Goal: Communication & Community: Answer question/provide support

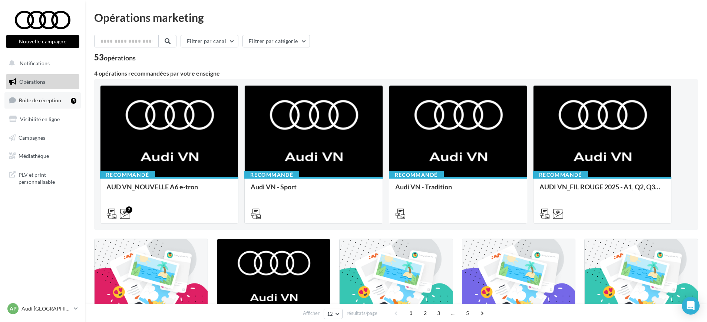
click at [47, 100] on span "Boîte de réception" at bounding box center [40, 100] width 42 height 6
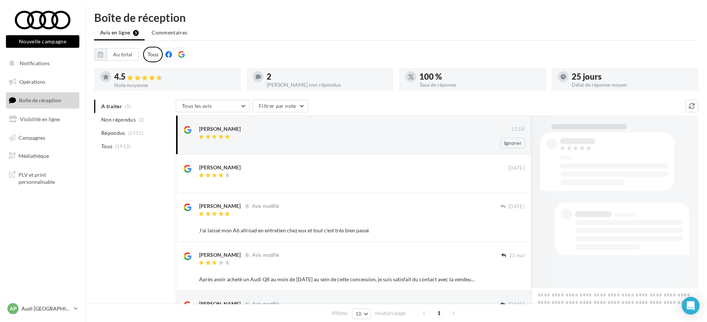
click at [231, 132] on div "Aleksandra Ślęczka" at bounding box center [219, 128] width 41 height 7
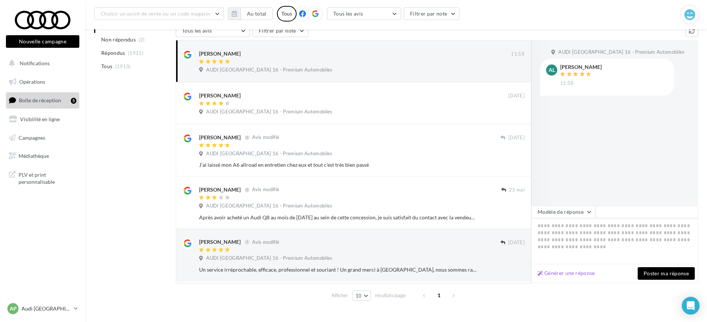
scroll to position [95, 0]
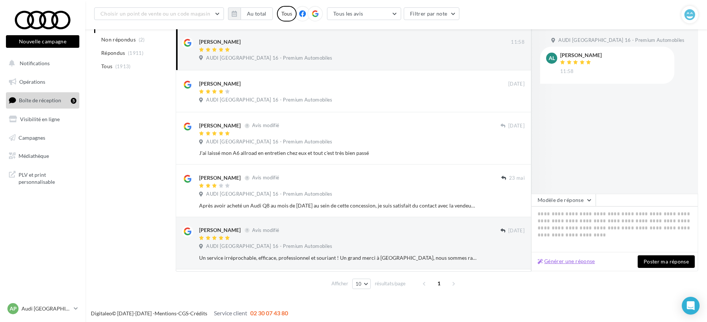
click at [572, 257] on button "Générer une réponse" at bounding box center [565, 261] width 63 height 9
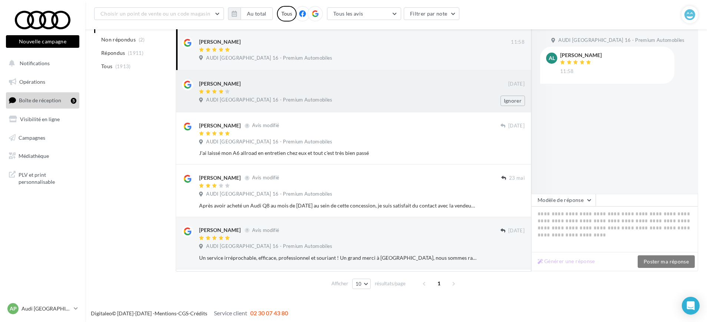
type textarea "**********"
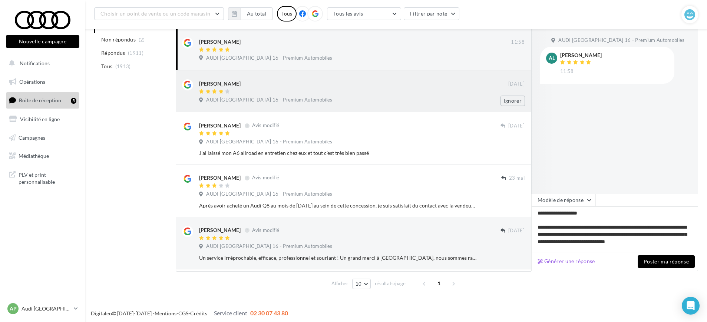
click at [339, 90] on div at bounding box center [353, 92] width 309 height 6
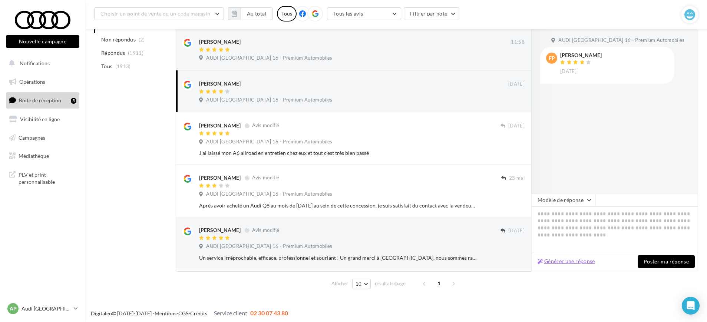
click at [555, 259] on button "Générer une réponse" at bounding box center [565, 261] width 63 height 9
type textarea "**********"
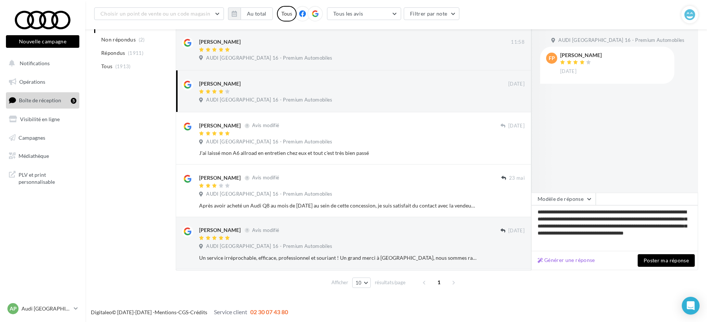
click at [654, 262] on button "Poster ma réponse" at bounding box center [665, 260] width 57 height 13
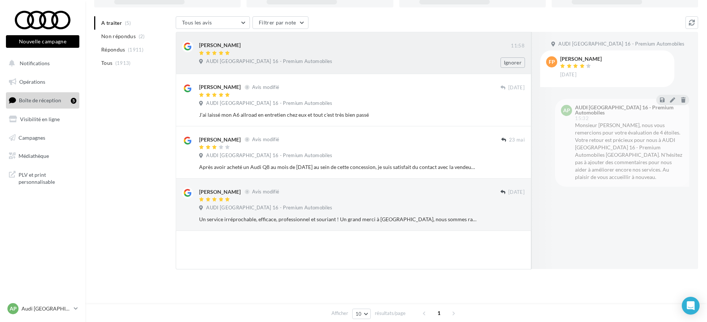
scroll to position [0, 0]
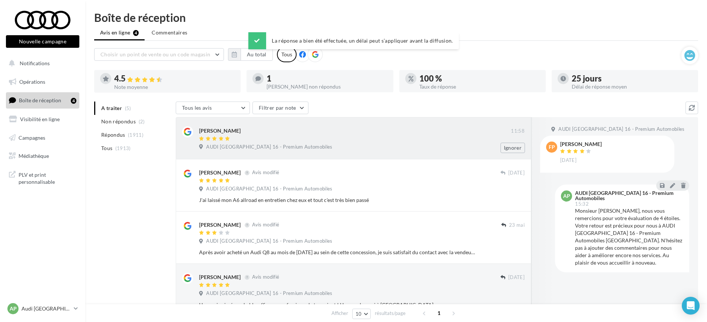
click at [256, 144] on span "AUDI Paris 16 - Premium Automobiles" at bounding box center [269, 147] width 126 height 7
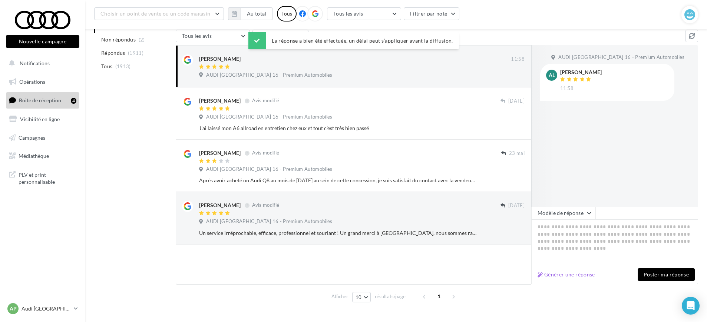
scroll to position [91, 0]
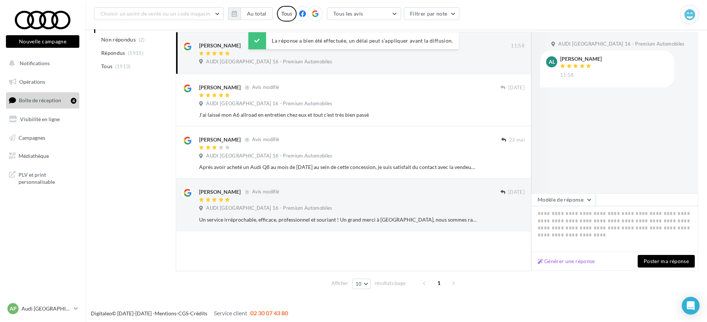
click at [556, 266] on div "Générer une réponse Poster ma réponse" at bounding box center [614, 261] width 167 height 19
click at [559, 258] on button "Générer une réponse" at bounding box center [565, 261] width 63 height 9
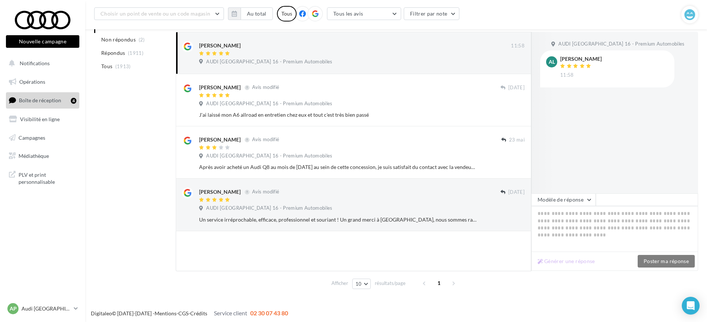
type textarea "**********"
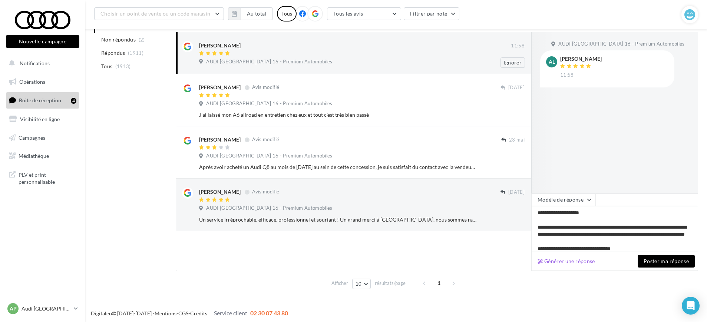
click at [284, 49] on div "Aleksandra Ślęczka" at bounding box center [355, 45] width 312 height 8
click at [660, 260] on button "Poster ma réponse" at bounding box center [665, 261] width 57 height 13
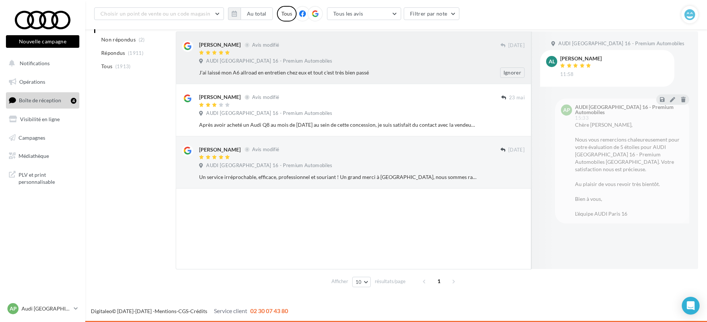
scroll to position [91, 0]
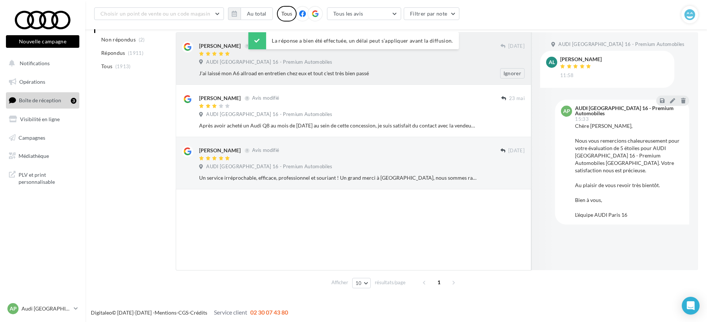
click at [259, 60] on span "AUDI Paris 16 - Premium Automobiles" at bounding box center [269, 62] width 126 height 7
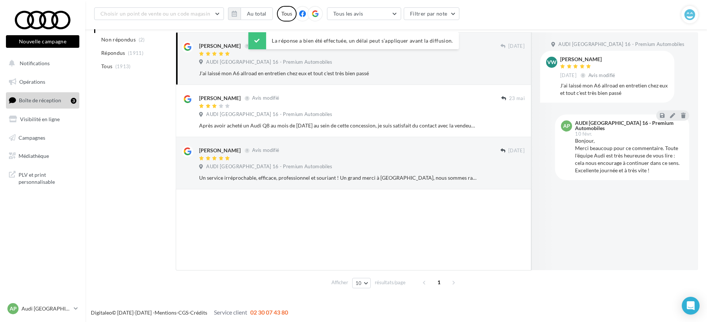
click at [441, 49] on div "La réponse a bien été effectuée, un délai peut s’appliquer avant la diffusion." at bounding box center [353, 40] width 210 height 17
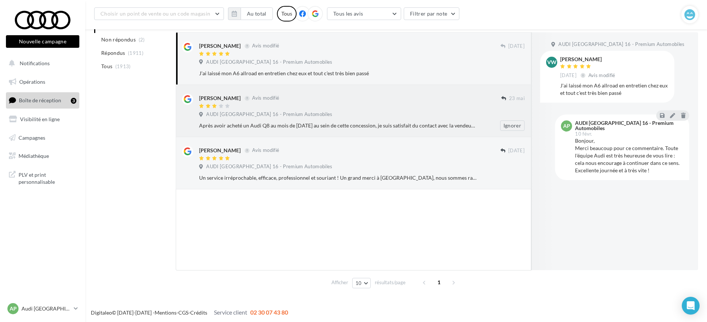
click at [319, 97] on div "Cédric TROVATO Avis modifié" at bounding box center [350, 98] width 302 height 8
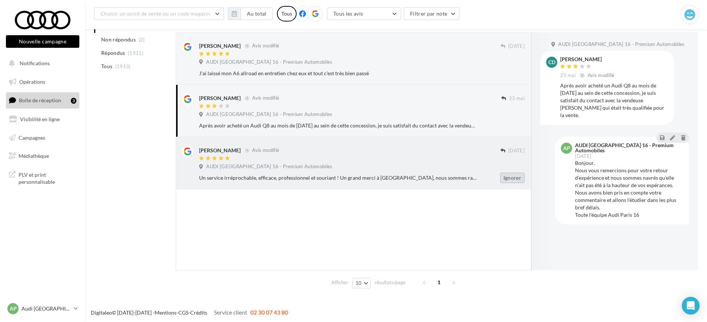
click at [505, 178] on button "Ignorer" at bounding box center [512, 178] width 24 height 10
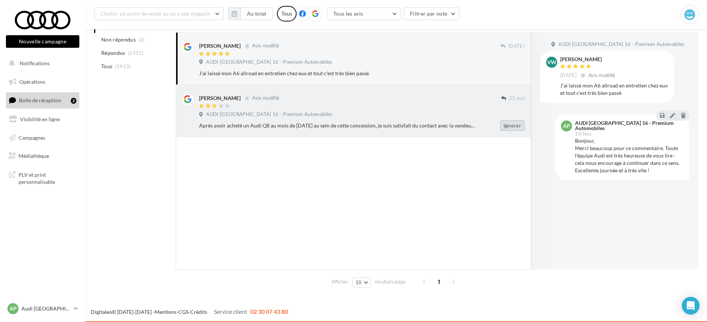
click at [508, 123] on button "Ignorer" at bounding box center [512, 125] width 24 height 10
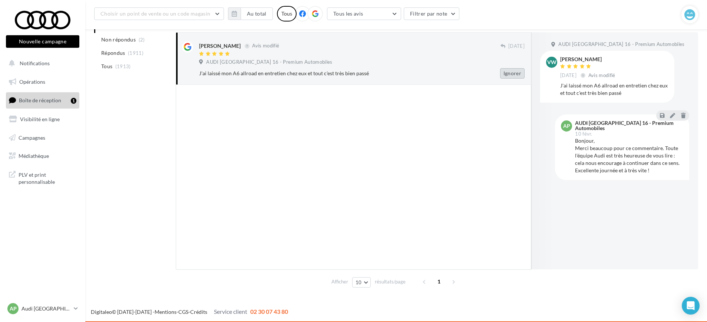
click at [505, 68] on button "Ignorer" at bounding box center [512, 73] width 24 height 10
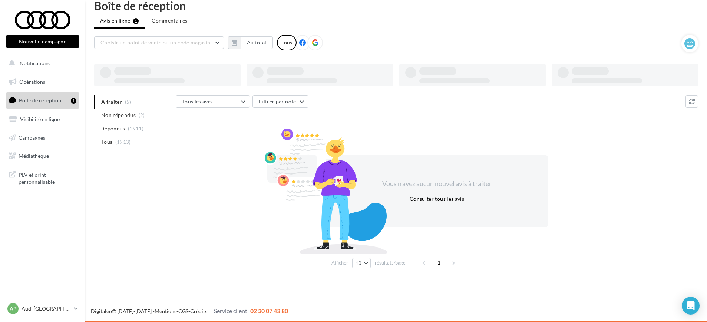
scroll to position [12, 0]
